Goal: Information Seeking & Learning: Learn about a topic

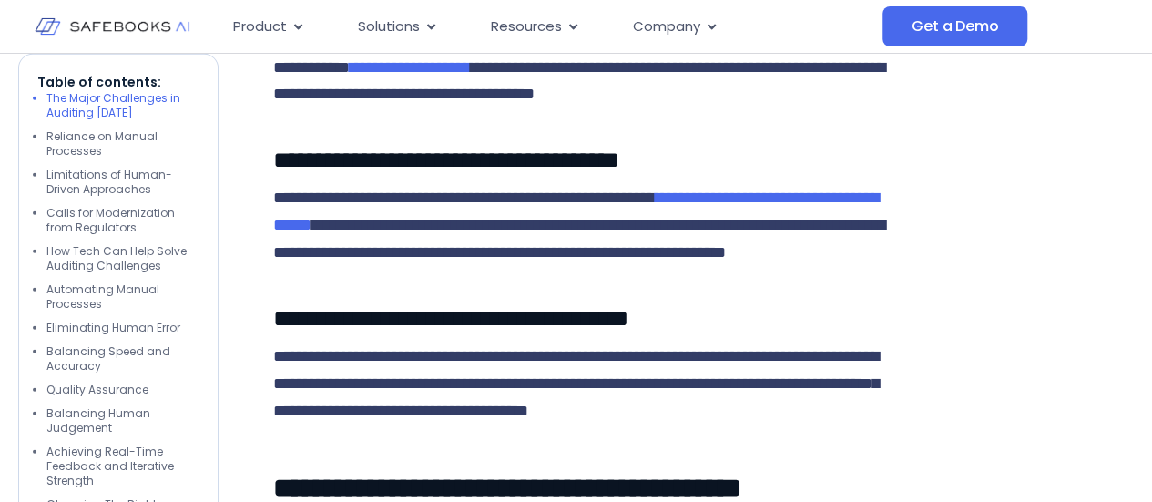
scroll to position [2367, 0]
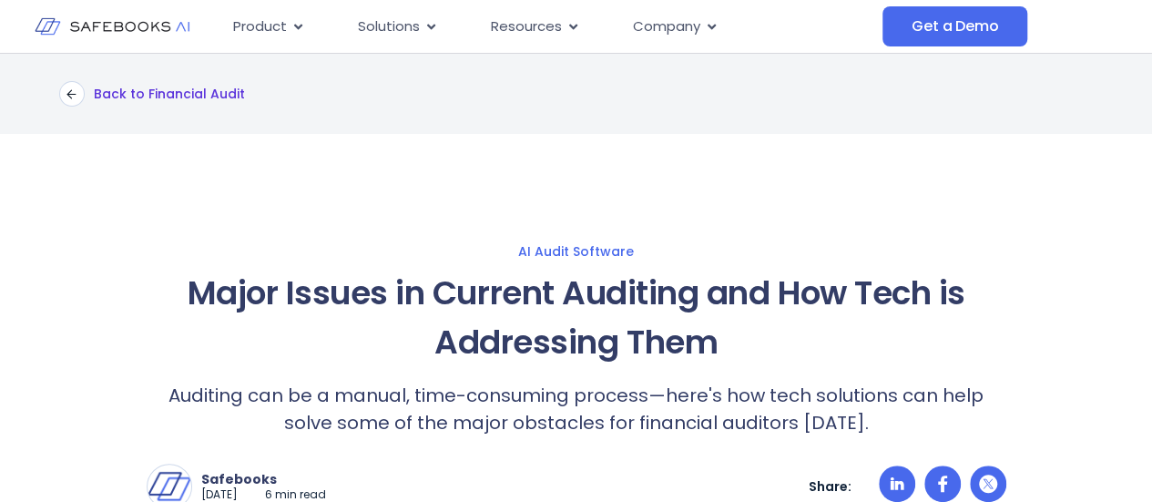
click at [67, 93] on icon at bounding box center [69, 94] width 4 height 8
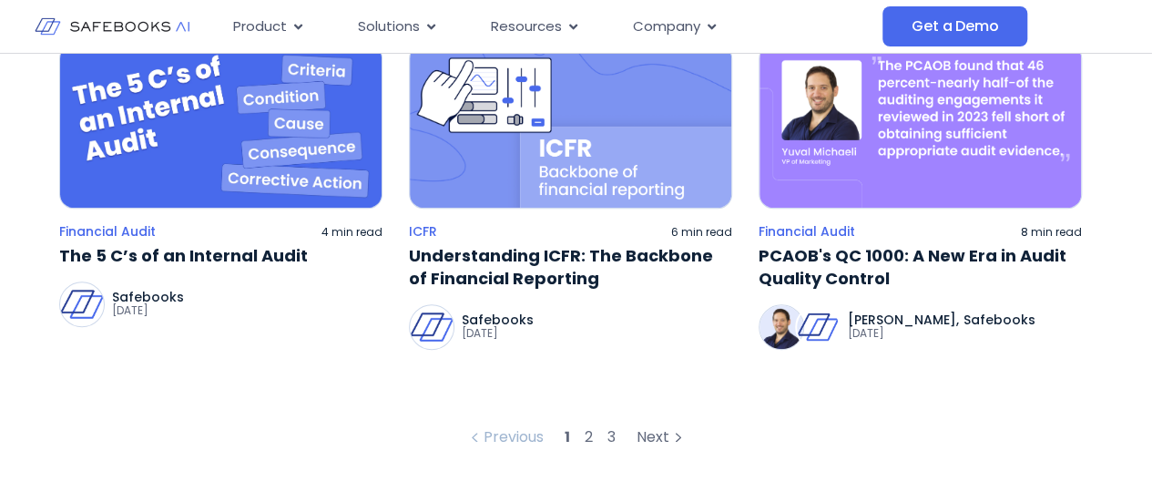
scroll to position [1002, 0]
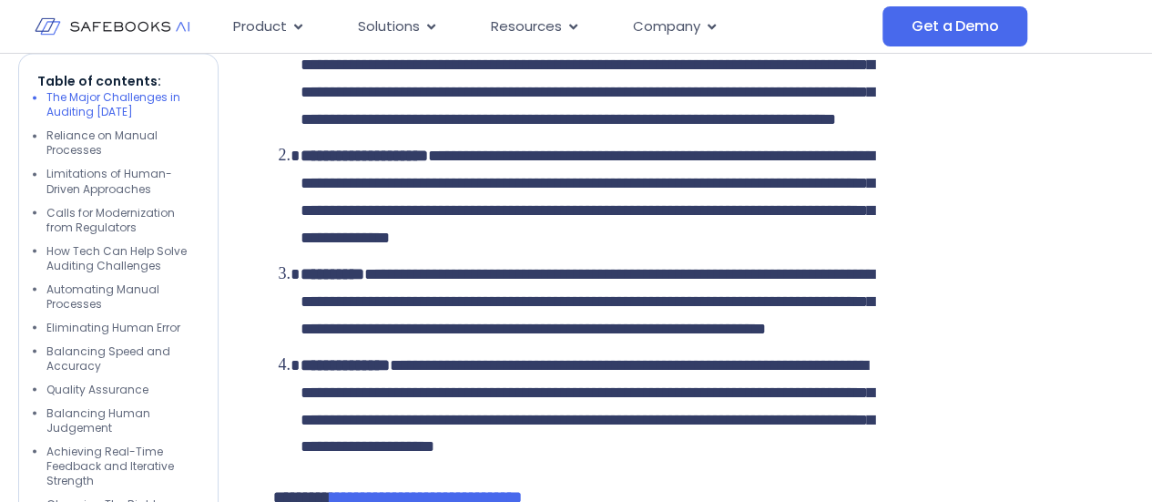
scroll to position [1275, 0]
